Goal: Entertainment & Leisure: Consume media (video, audio)

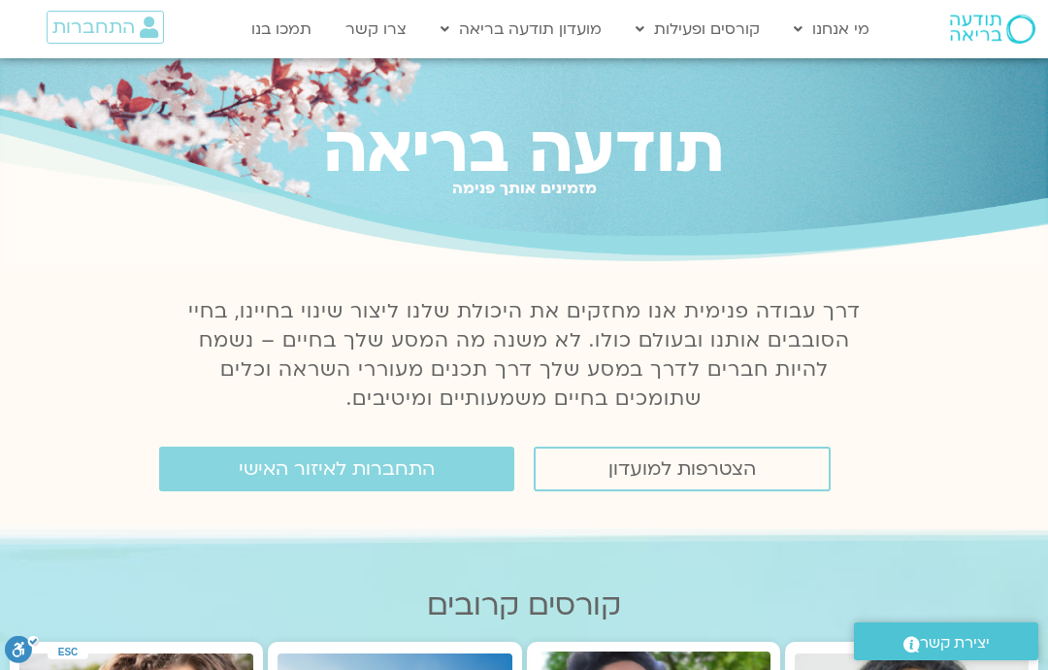
scroll to position [52, 0]
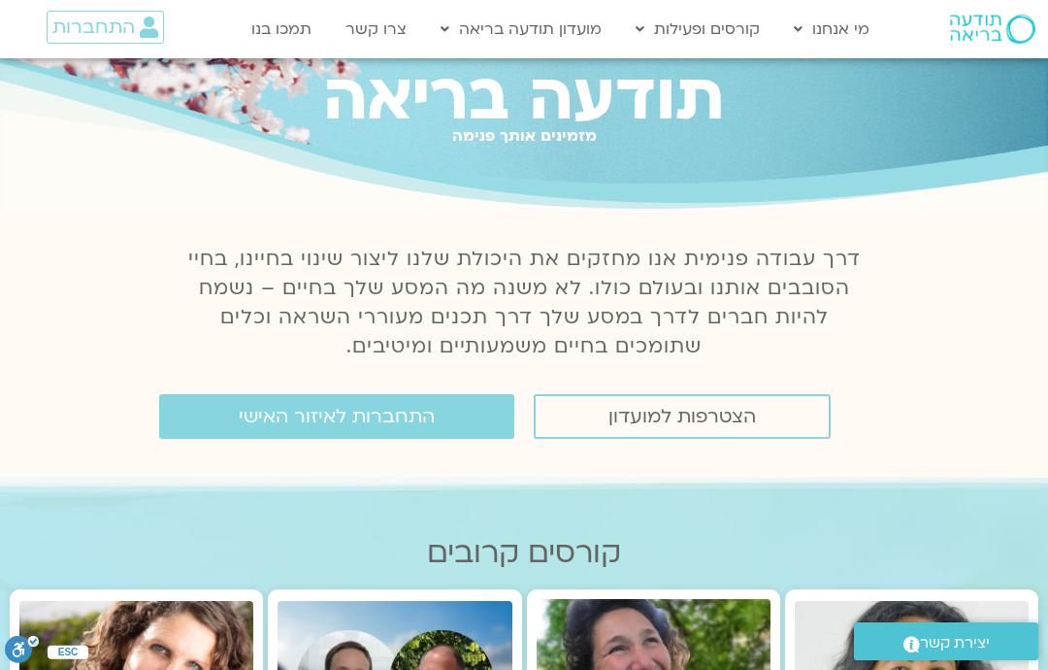
click at [432, 422] on span "התחברות לאיזור האישי" at bounding box center [337, 416] width 196 height 21
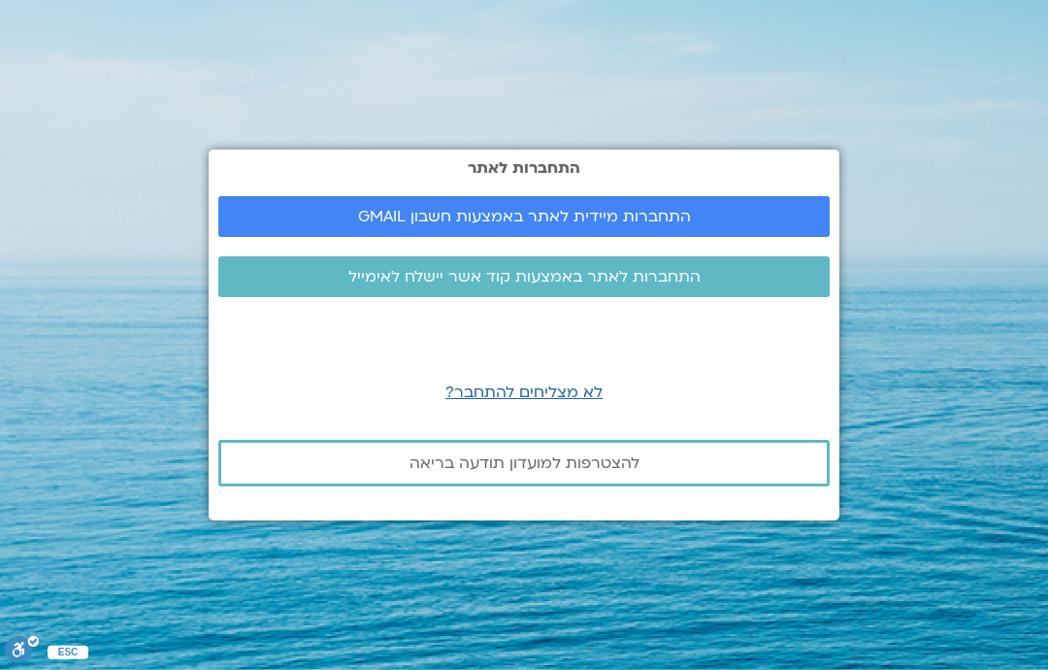
click at [737, 225] on span "התחברות מיידית לאתר באמצעות חשבון GMAIL" at bounding box center [524, 216] width 565 height 17
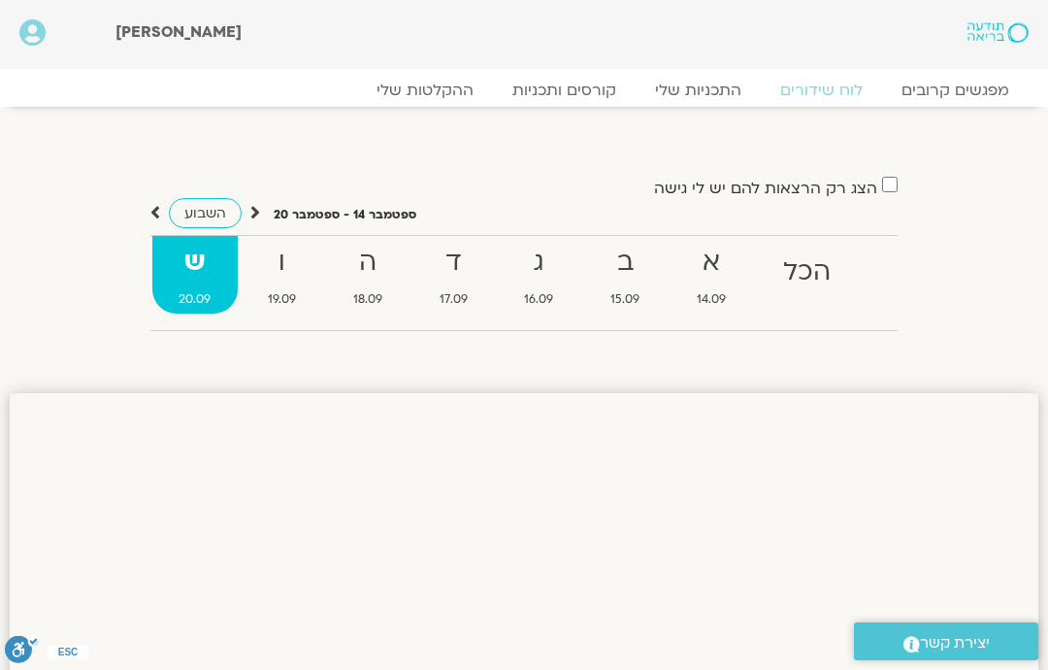
click at [454, 93] on link "ההקלטות שלי" at bounding box center [425, 90] width 136 height 19
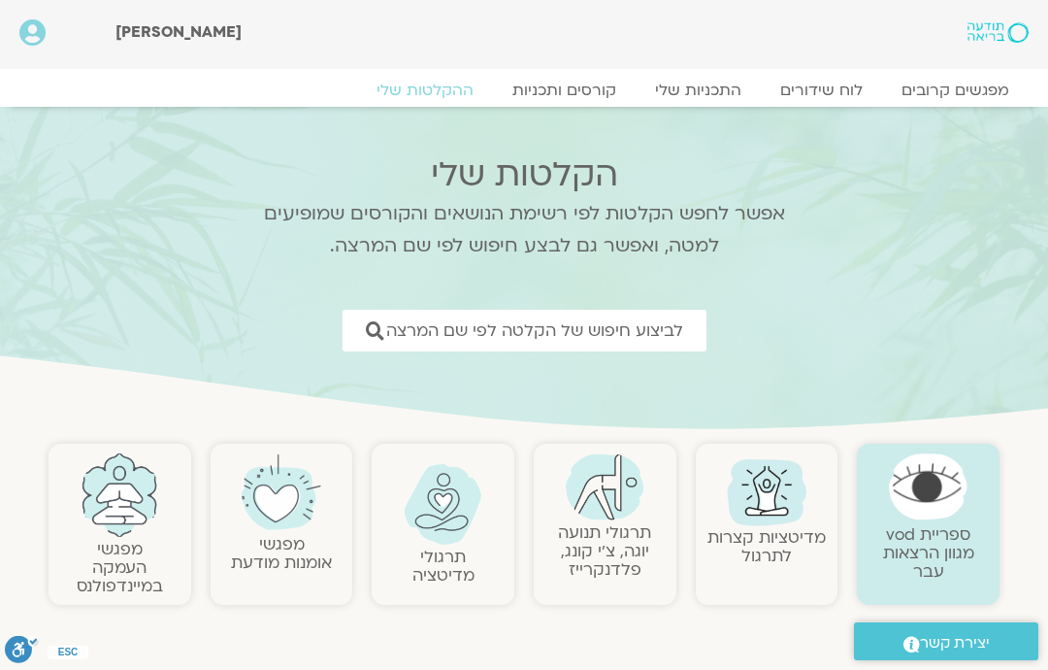
click at [130, 538] on link "מפגשי העמקה במיינדפולנס" at bounding box center [120, 567] width 86 height 59
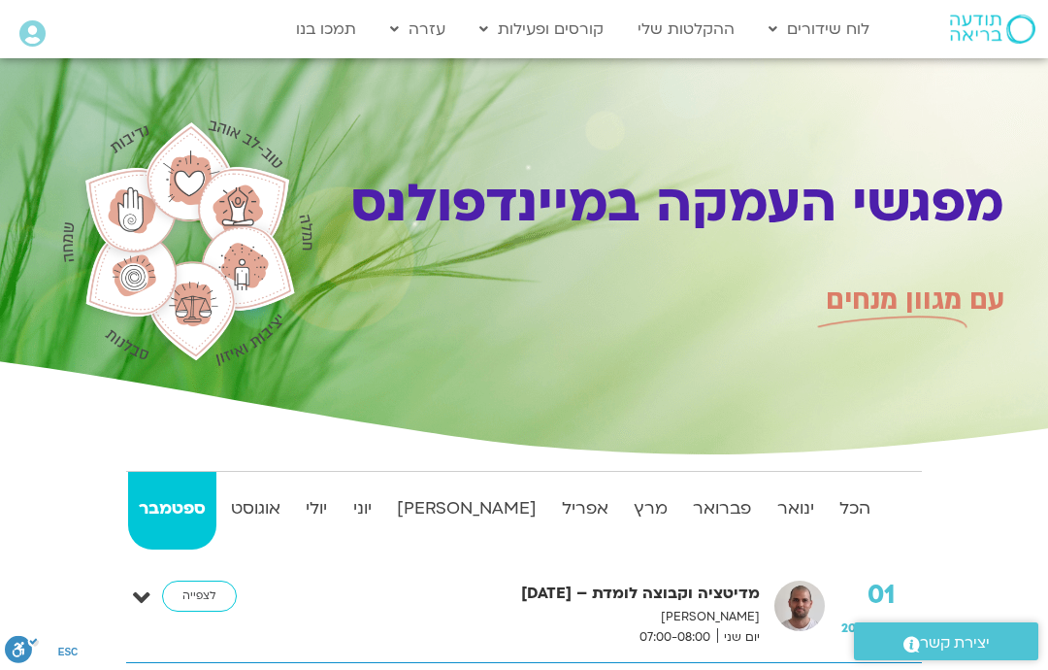
click at [856, 507] on strong "הכל" at bounding box center [855, 508] width 52 height 29
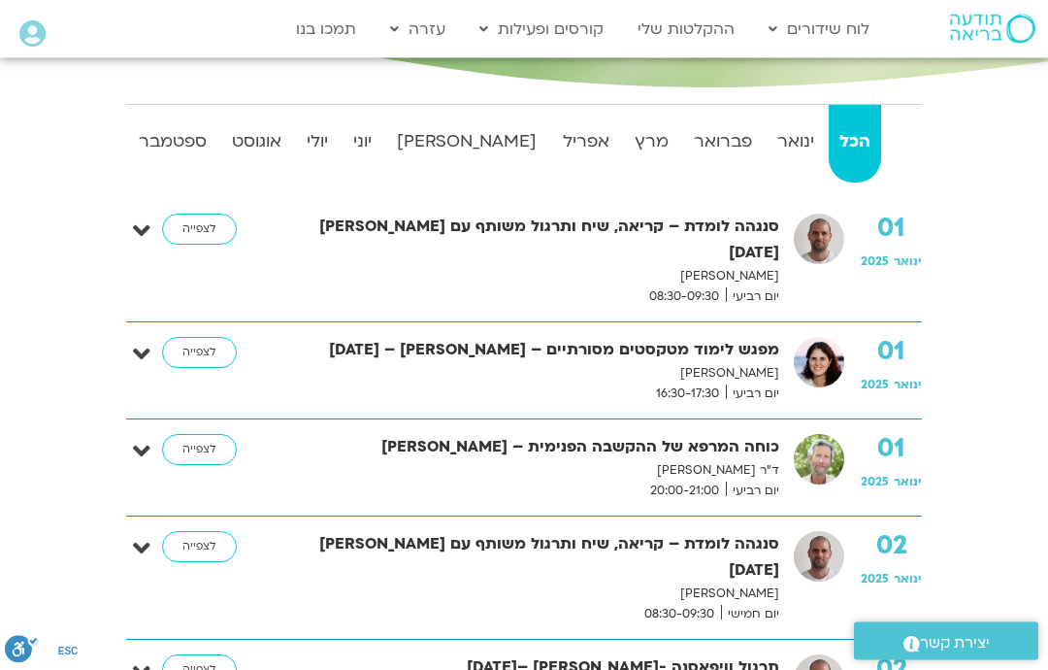
scroll to position [367, 0]
click at [200, 434] on link "לצפייה" at bounding box center [199, 449] width 75 height 31
